Goal: Transaction & Acquisition: Purchase product/service

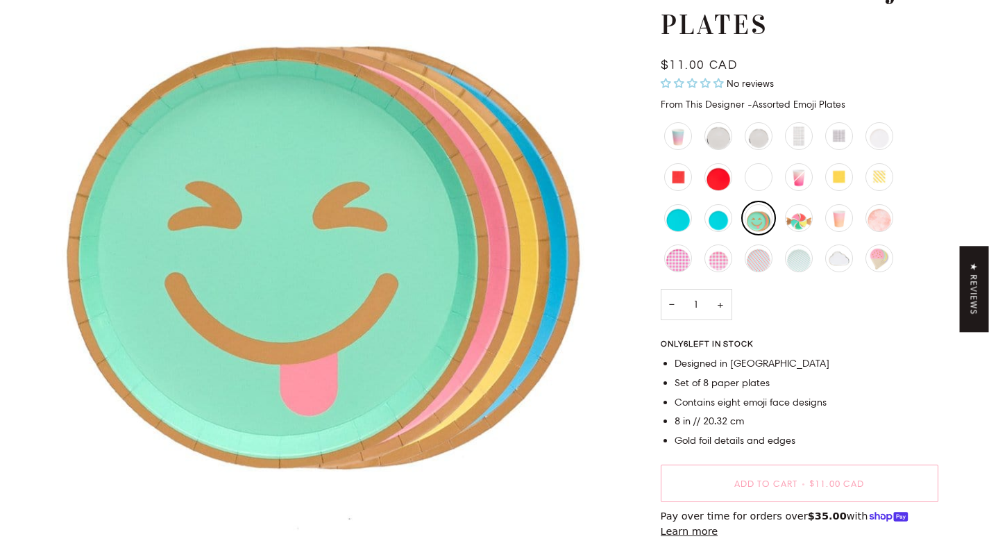
scroll to position [533, 0]
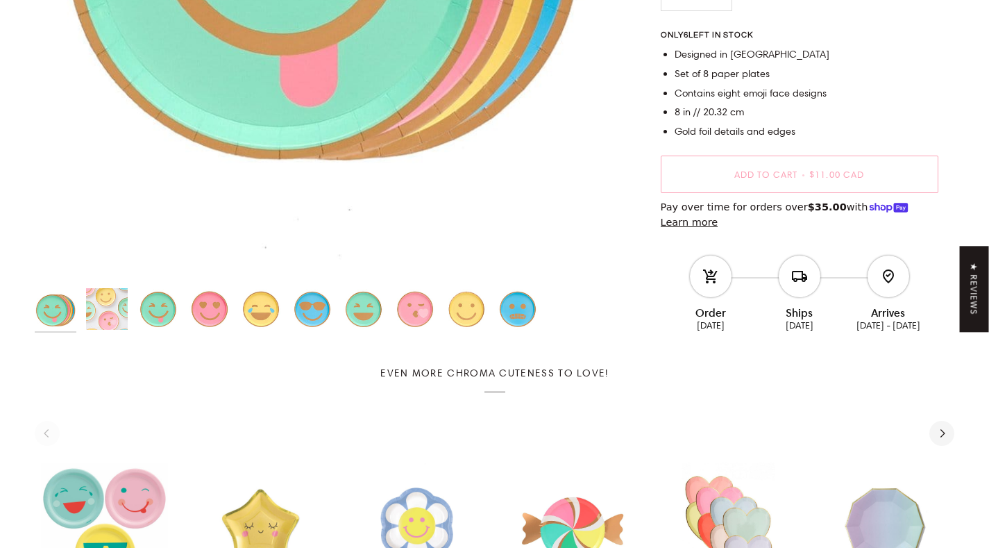
click at [162, 310] on img "Assorted Emoji Plates" at bounding box center [158, 309] width 42 height 42
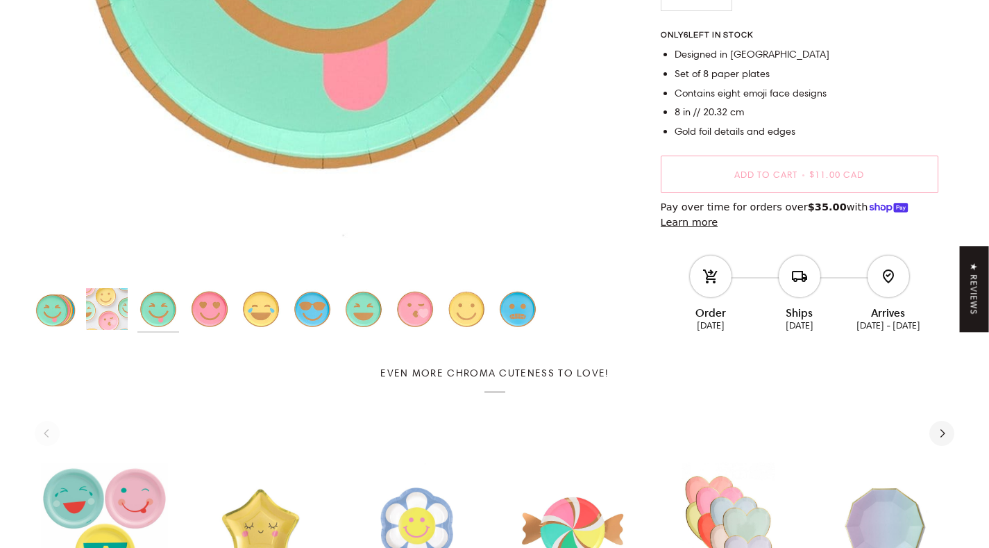
click at [199, 303] on img "Assorted Emoji Plates" at bounding box center [210, 309] width 42 height 42
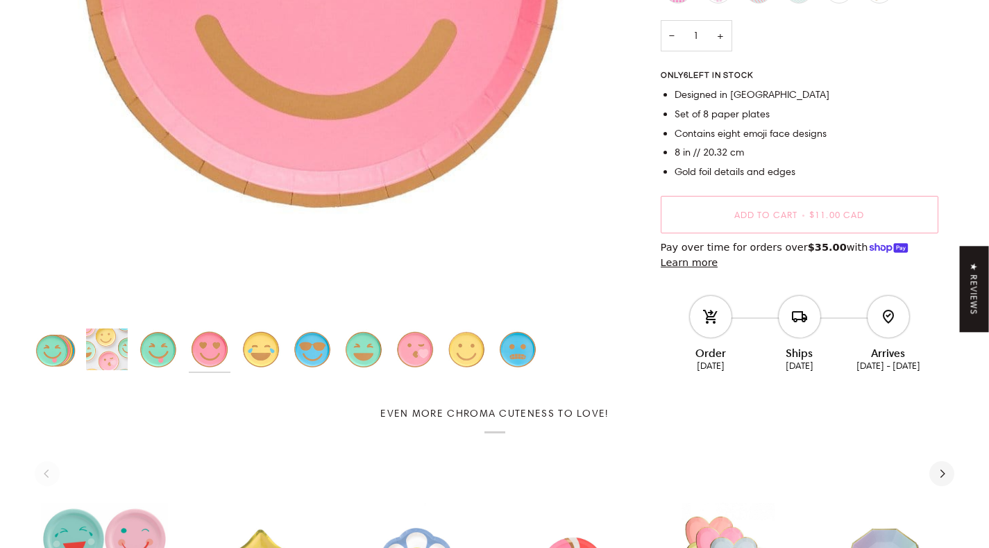
scroll to position [517, 0]
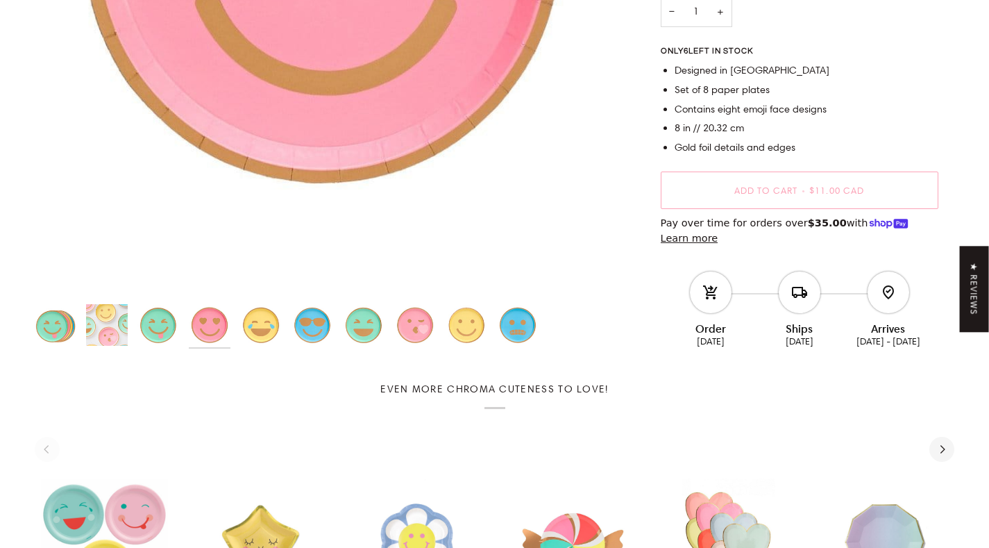
click at [299, 325] on img "Assorted Emoji Plates" at bounding box center [313, 325] width 42 height 42
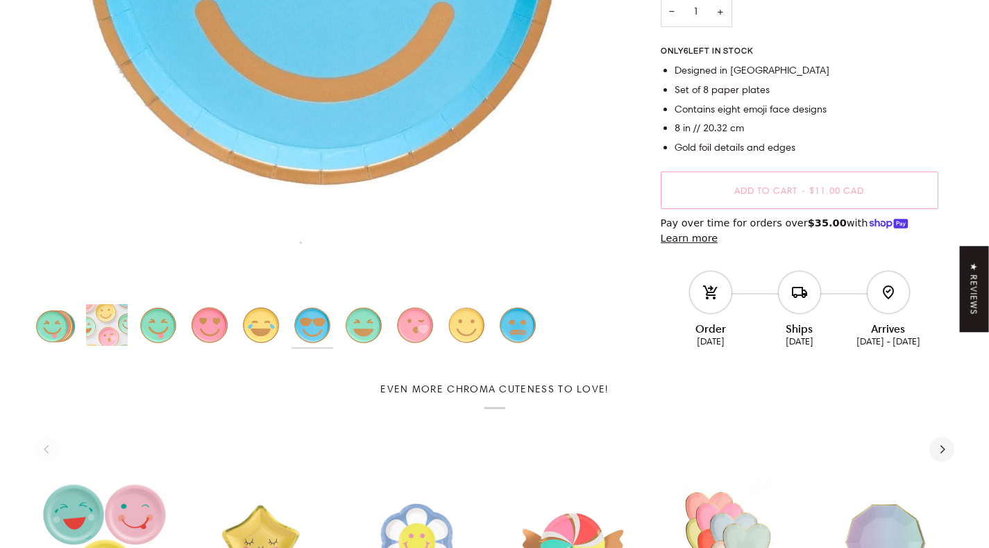
click at [418, 318] on img "Assorted Emoji Plates" at bounding box center [415, 325] width 42 height 42
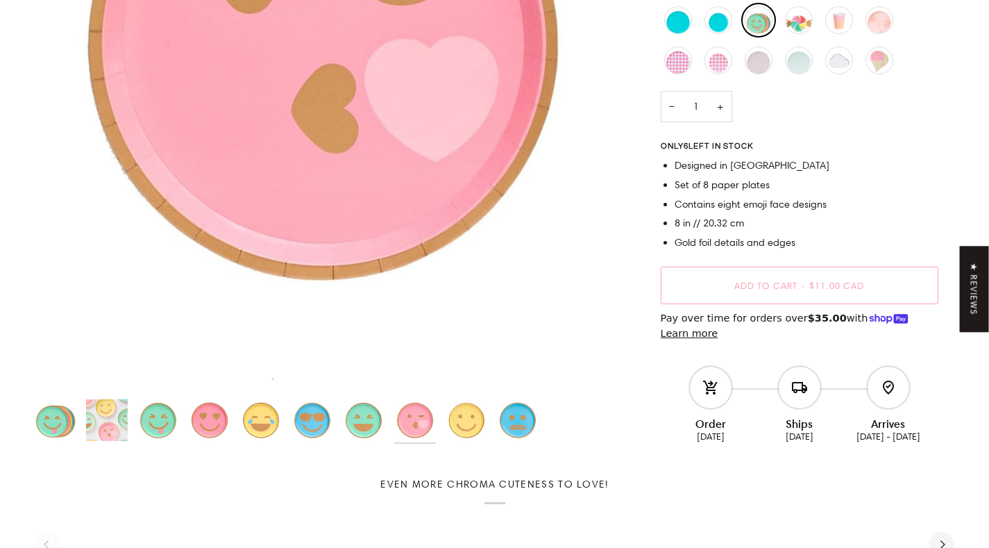
scroll to position [423, 0]
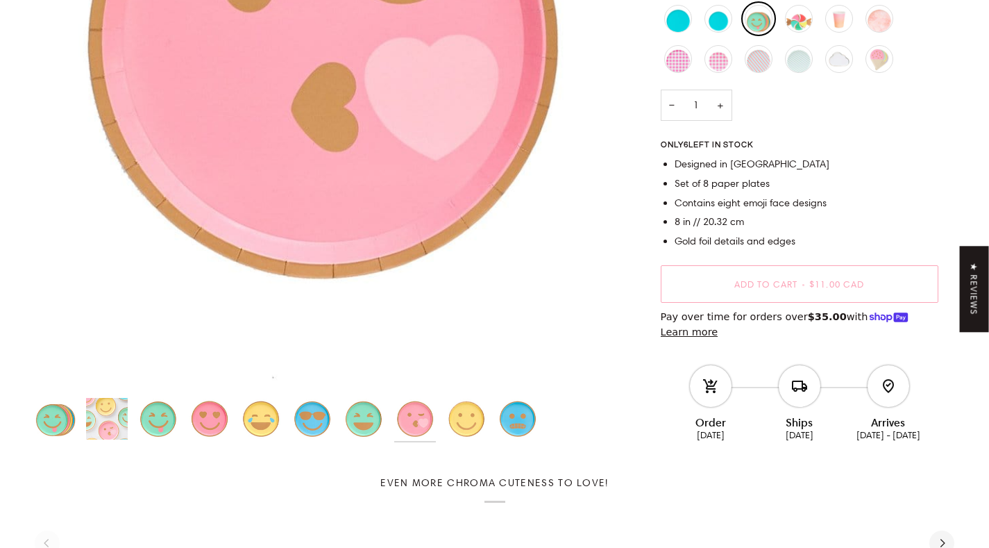
click at [515, 412] on img "Assorted Emoji Plates" at bounding box center [518, 419] width 42 height 42
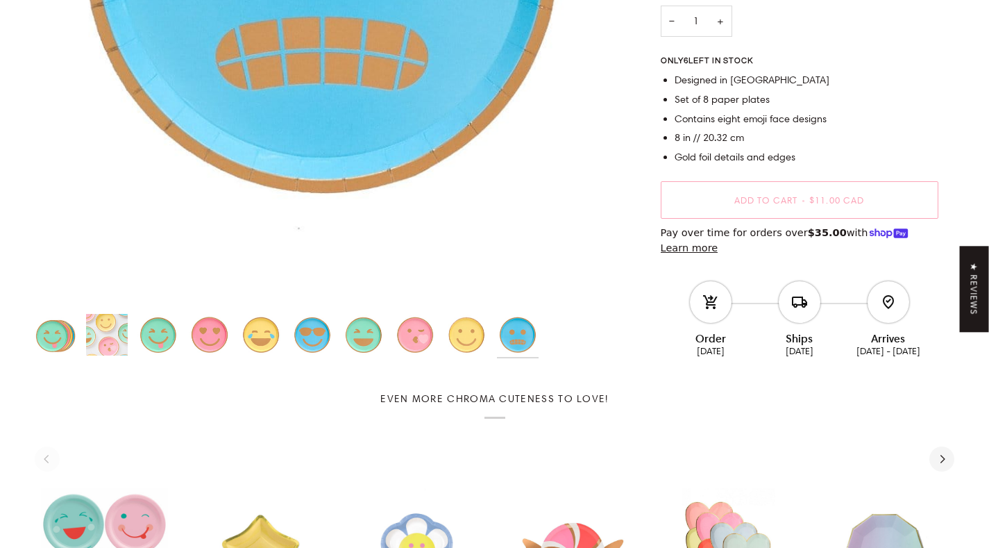
scroll to position [508, 0]
click at [465, 352] on img "Smiley Plates" at bounding box center [467, 334] width 42 height 42
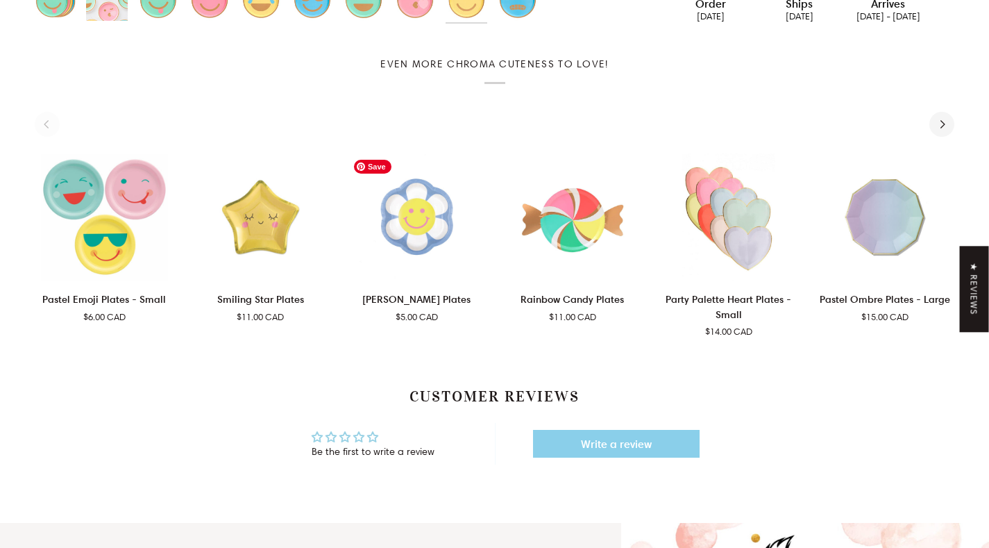
scroll to position [845, 0]
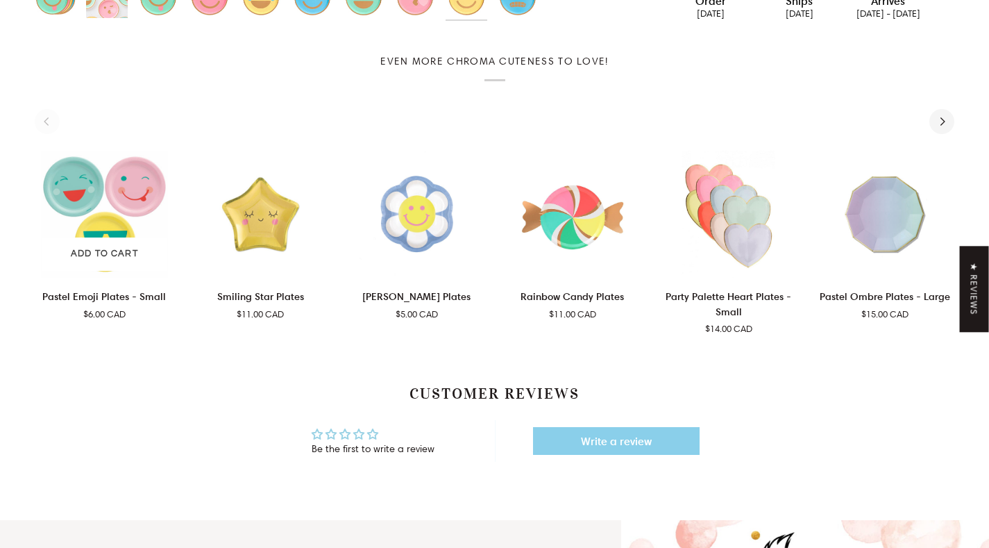
click at [123, 294] on p "Pastel Emoji Plates - Small" at bounding box center [104, 296] width 124 height 15
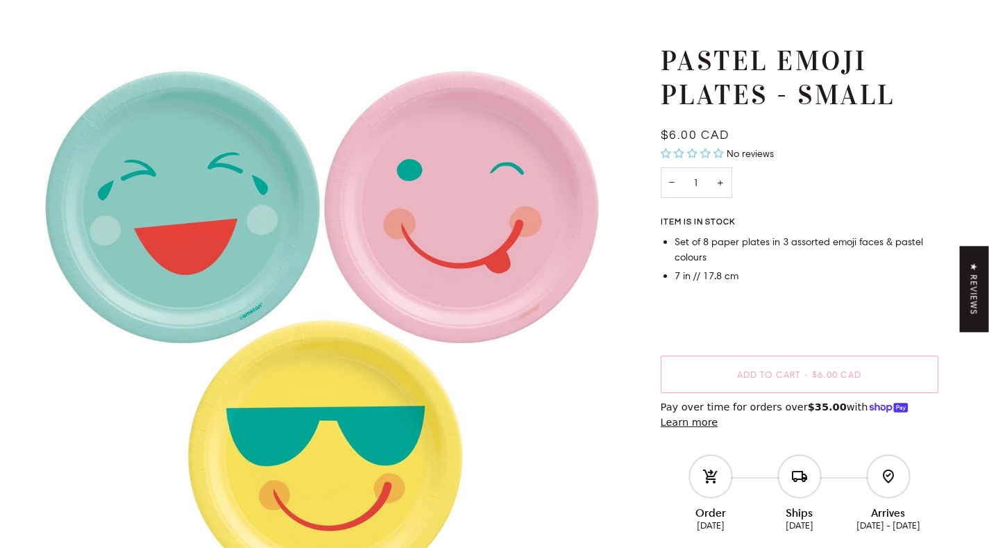
scroll to position [79, 0]
click at [721, 180] on button "+" at bounding box center [721, 183] width 24 height 31
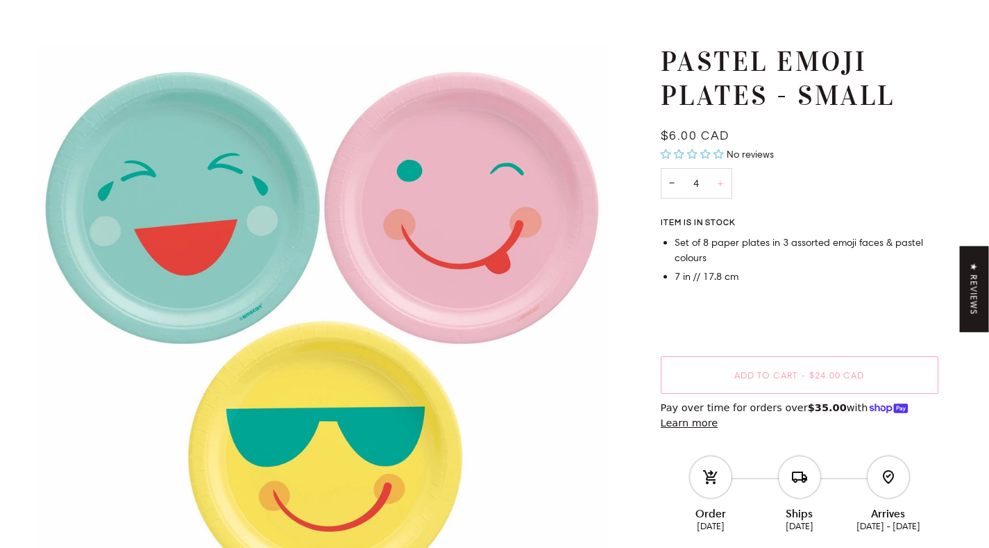
type input "5"
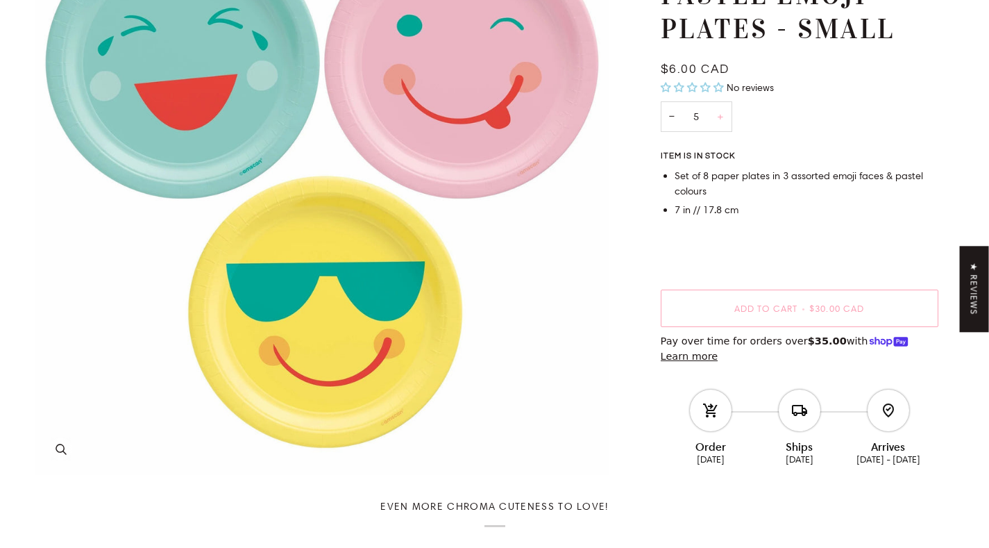
scroll to position [186, 0]
